Goal: Transaction & Acquisition: Purchase product/service

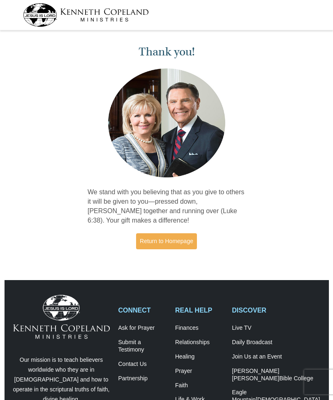
click at [174, 241] on link "Return to Homepage" at bounding box center [166, 241] width 61 height 16
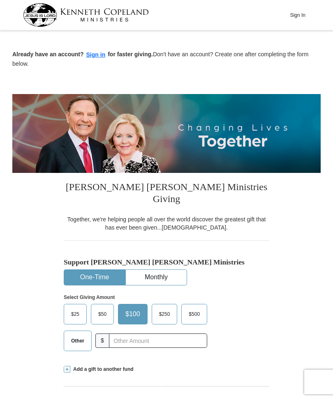
click at [76, 335] on span "Other" at bounding box center [77, 341] width 21 height 12
click at [0, 0] on input "Other" at bounding box center [0, 0] width 0 height 0
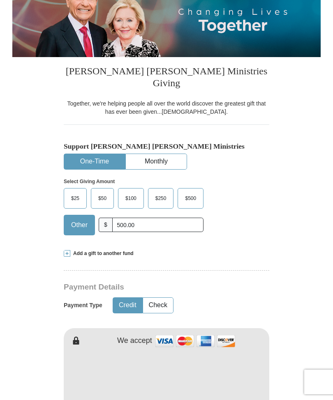
scroll to position [118, 0]
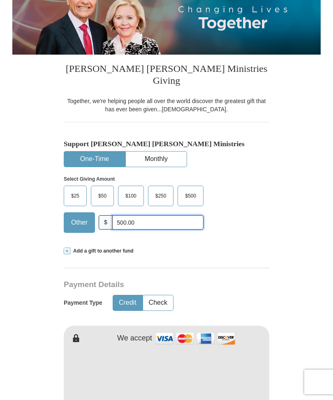
type input "500.00"
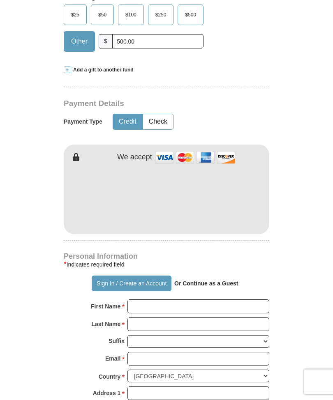
scroll to position [302, 0]
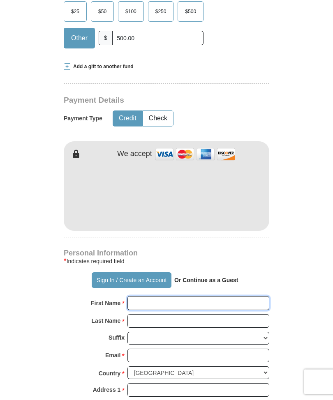
click at [140, 296] on input "First Name *" at bounding box center [198, 303] width 142 height 14
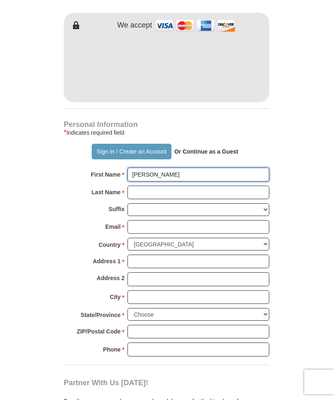
scroll to position [432, 0]
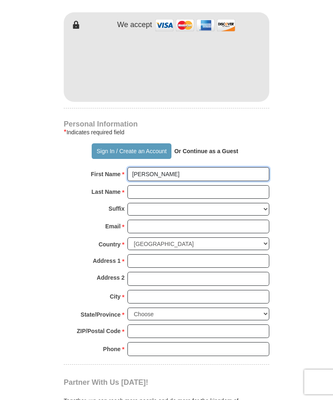
type input "[PERSON_NAME]"
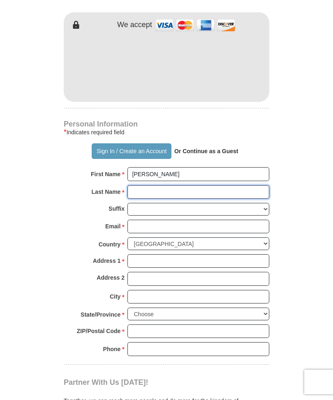
click at [138, 185] on input "Last Name *" at bounding box center [198, 192] width 142 height 14
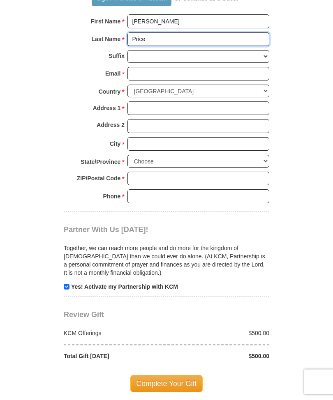
scroll to position [584, 0]
type input "Price"
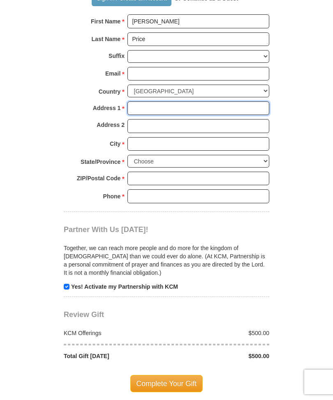
click at [136, 101] on input "Address 1 *" at bounding box center [198, 108] width 142 height 14
type input "[STREET_ADDRESS][PERSON_NAME]"
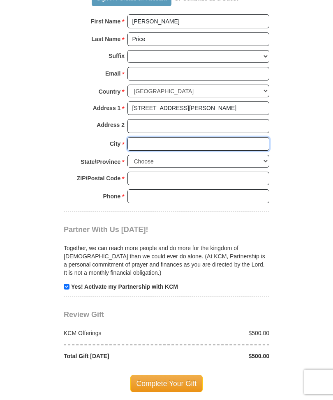
click at [146, 137] on input "City *" at bounding box center [198, 144] width 142 height 14
type input "[GEOGRAPHIC_DATA]"
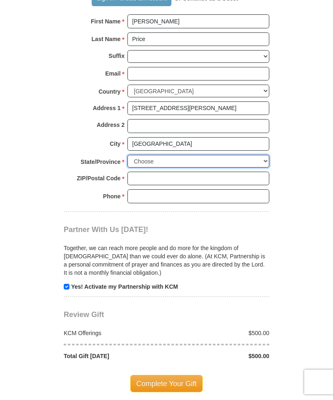
click at [260, 155] on select "Choose [US_STATE] [US_STATE] [US_STATE] [US_STATE] [US_STATE] Armed Forces Amer…" at bounding box center [198, 161] width 142 height 13
select select "IN"
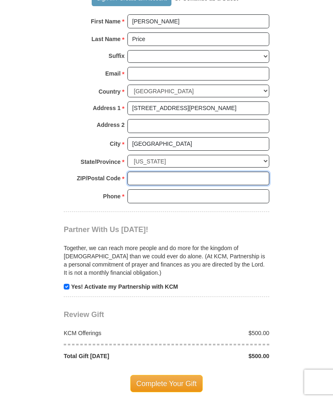
click at [140, 172] on input "ZIP/Postal Code *" at bounding box center [198, 179] width 142 height 14
type input "46234"
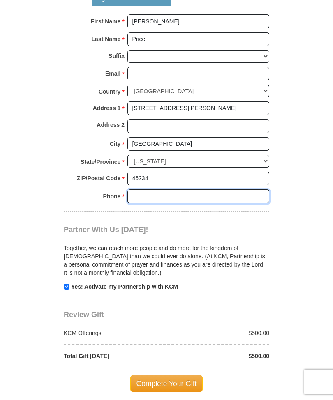
click at [142, 189] on input "Phone * *" at bounding box center [198, 196] width 142 height 14
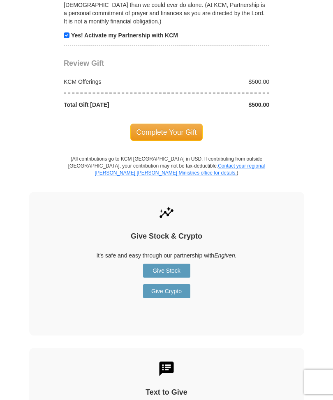
scroll to position [835, 0]
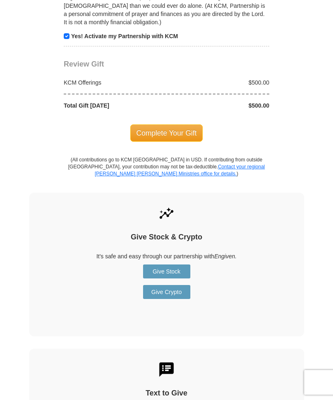
type input "7957654848"
click at [174, 124] on span "Complete Your Gift" at bounding box center [166, 132] width 73 height 17
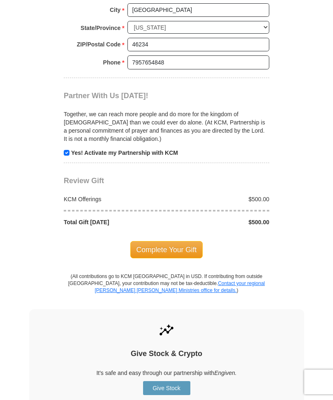
scroll to position [787, 0]
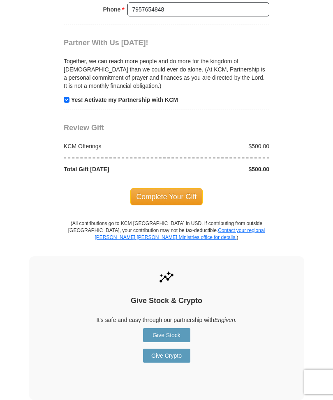
click at [177, 188] on span "Complete Your Gift" at bounding box center [166, 196] width 73 height 17
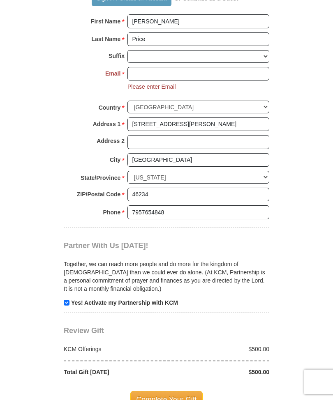
scroll to position [558, 0]
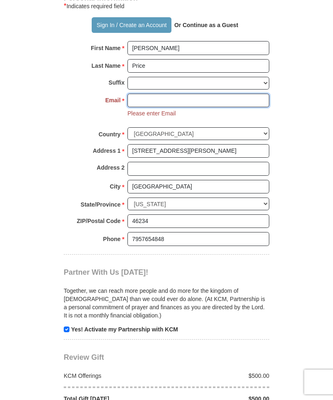
click at [140, 94] on input "Email *" at bounding box center [198, 101] width 142 height 14
type input "[EMAIL_ADDRESS][DOMAIN_NAME]"
